Goal: Contribute content: Add original content to the website for others to see

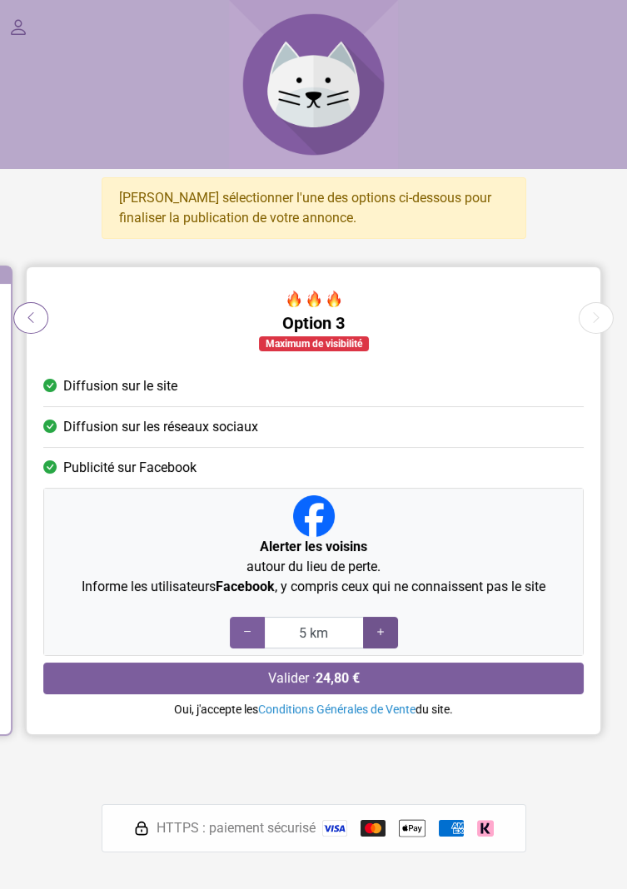
click at [371, 638] on div at bounding box center [380, 633] width 35 height 32
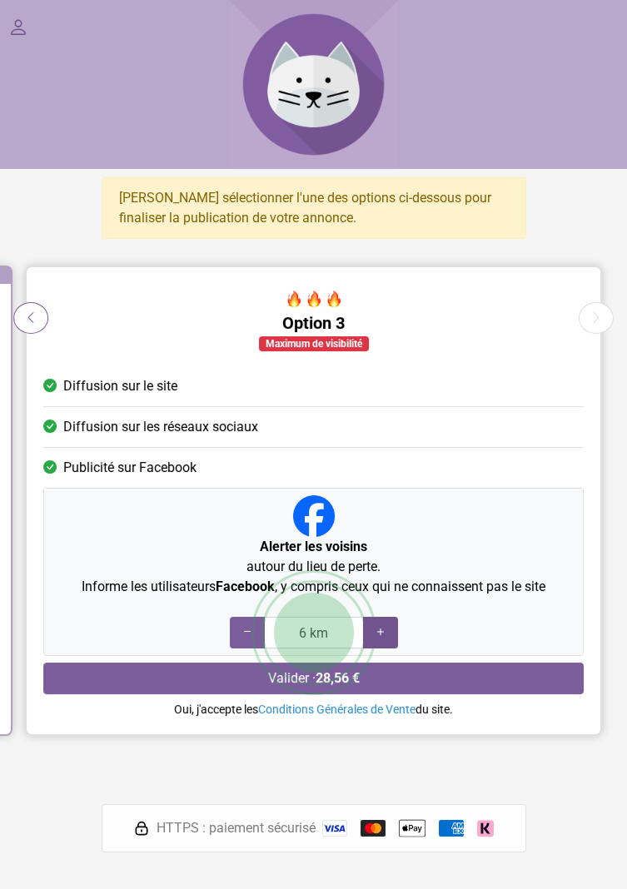
click at [374, 635] on icon at bounding box center [380, 633] width 13 height 16
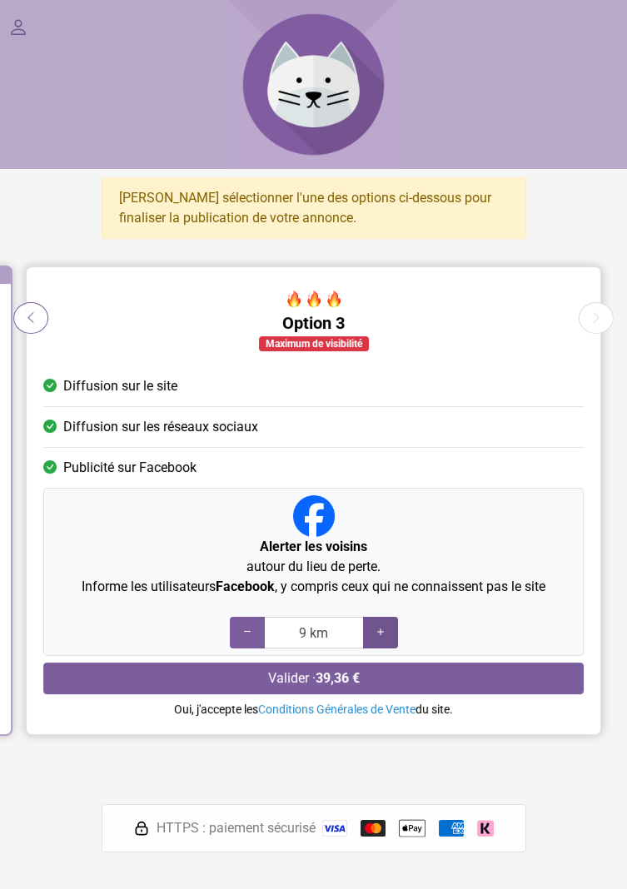
click at [370, 633] on div at bounding box center [380, 633] width 35 height 32
click at [249, 626] on icon at bounding box center [247, 633] width 13 height 16
click at [252, 625] on div "9 km" at bounding box center [314, 633] width 168 height 32
click at [252, 625] on div "8 km" at bounding box center [314, 633] width 168 height 32
click at [256, 630] on div "7 km" at bounding box center [314, 633] width 168 height 32
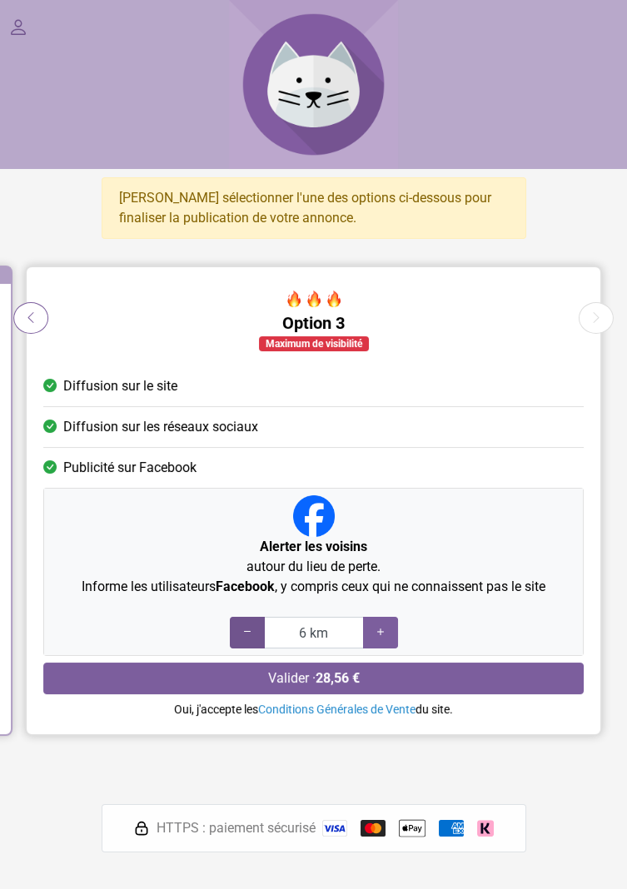
click at [258, 625] on div "6 km" at bounding box center [314, 633] width 168 height 32
type input "5 km"
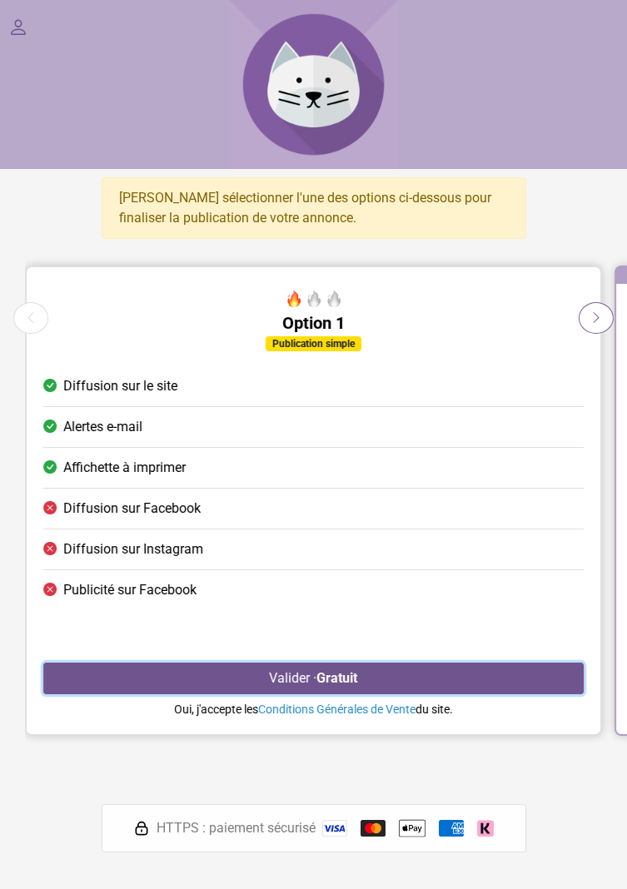
click at [331, 667] on button "Valider · Gratuit" at bounding box center [313, 679] width 541 height 32
